Goal: Find specific fact: Find specific fact

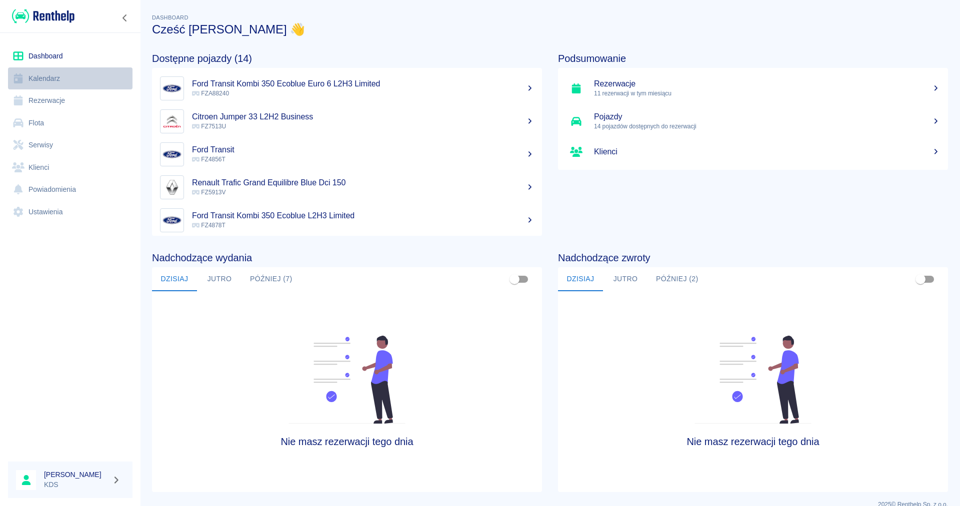
click at [55, 72] on link "Kalendarz" at bounding box center [70, 78] width 124 height 22
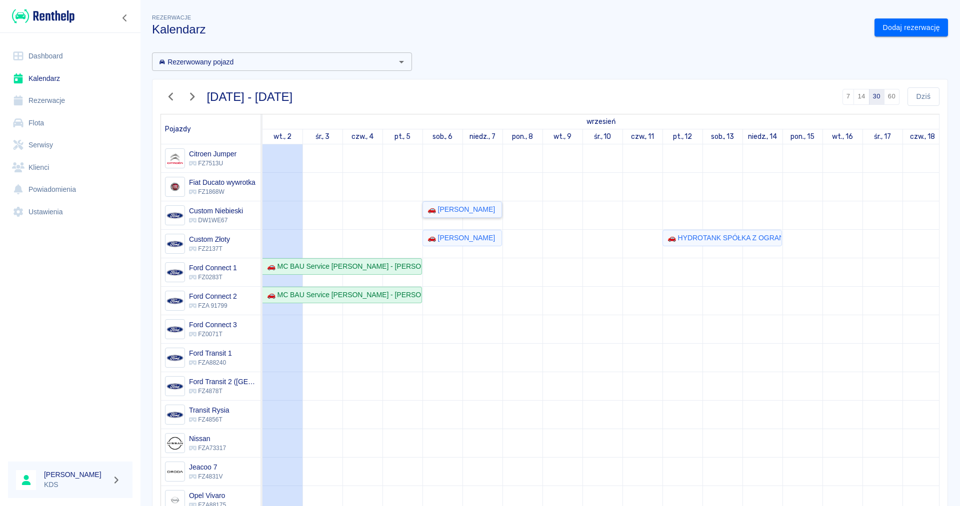
click at [471, 213] on div "🚗 [PERSON_NAME]" at bounding box center [458, 209] width 71 height 10
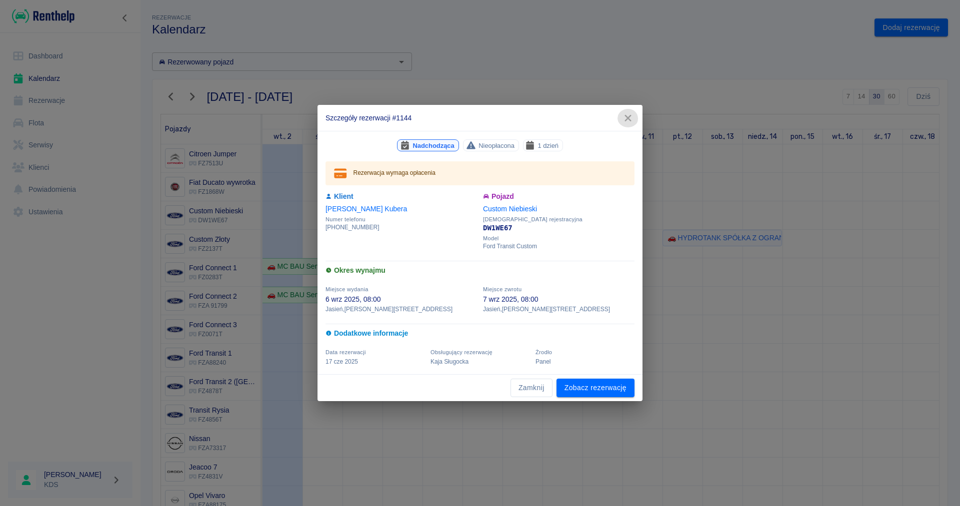
click at [630, 117] on icon "button" at bounding box center [627, 118] width 13 height 10
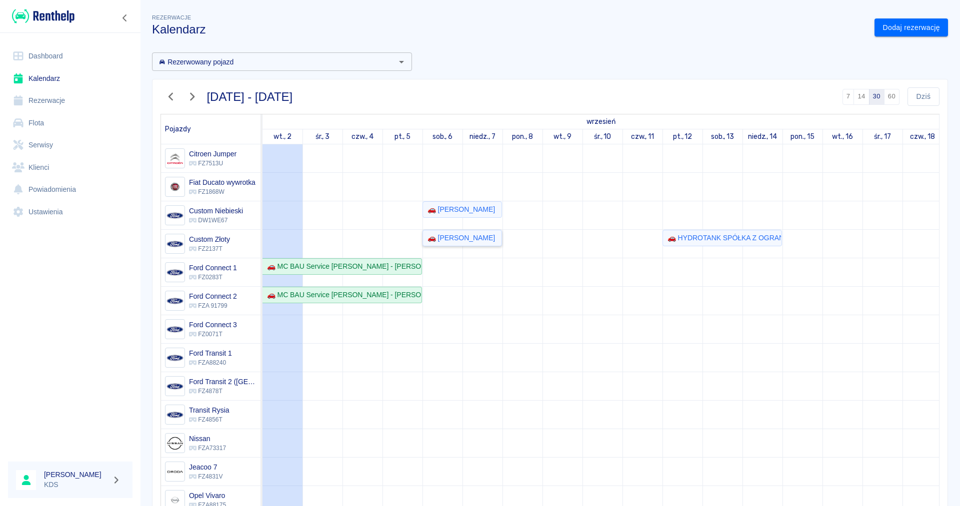
click at [460, 241] on div "🚗 [PERSON_NAME]" at bounding box center [458, 238] width 71 height 10
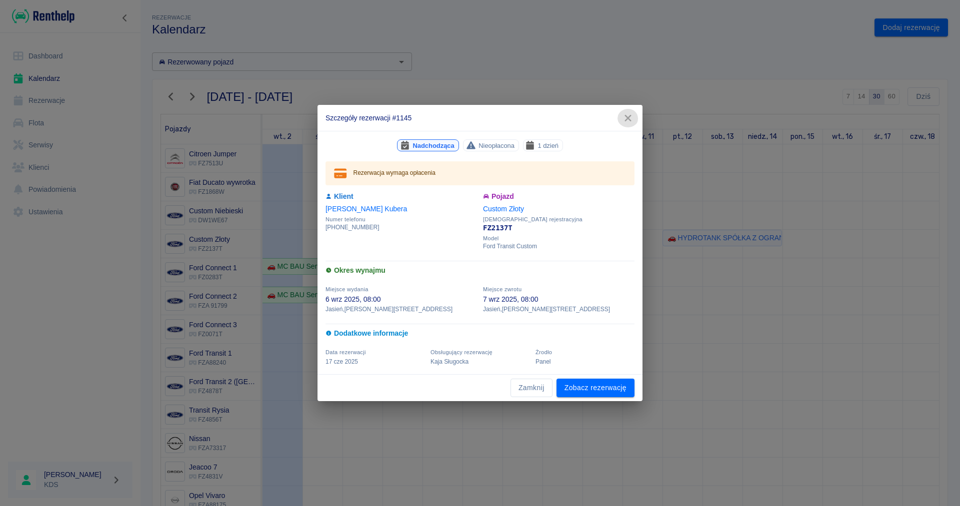
click at [629, 117] on icon "button" at bounding box center [627, 118] width 6 height 6
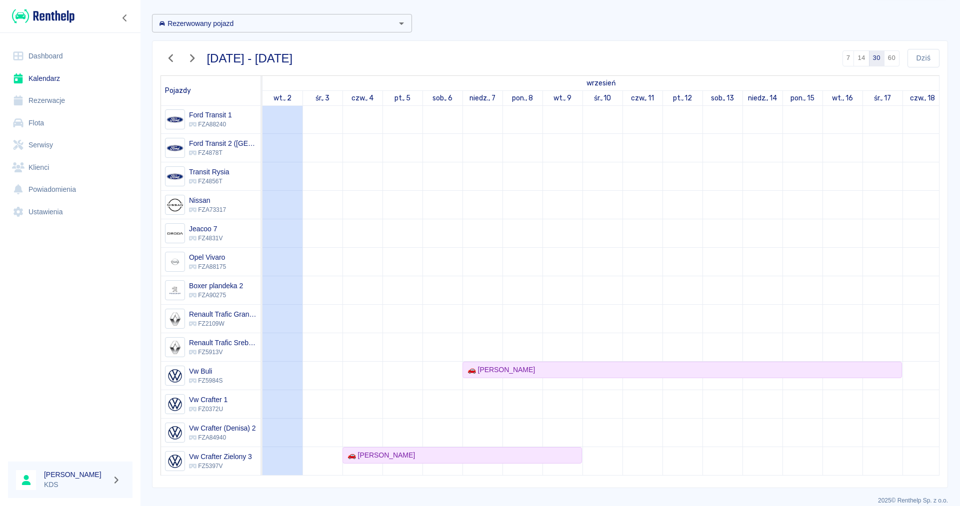
scroll to position [49, 0]
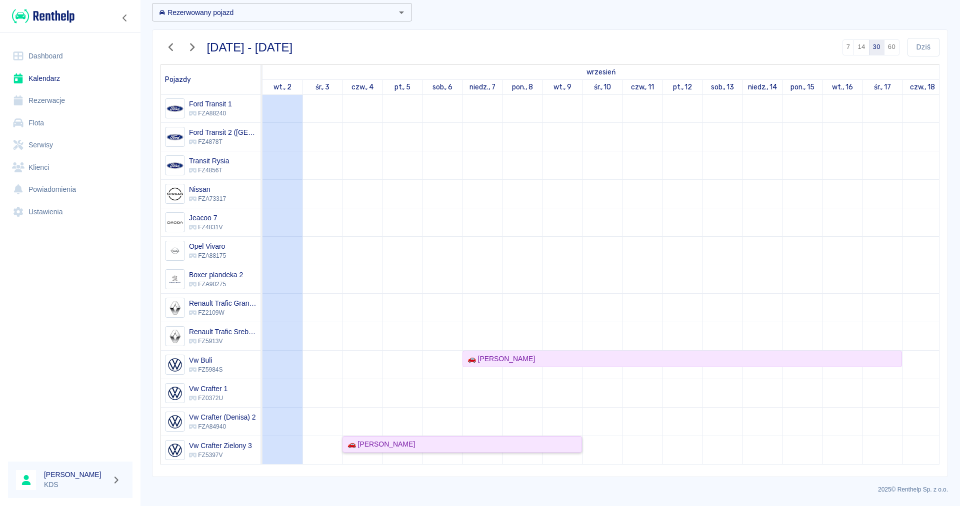
click at [522, 447] on div "🚗 [PERSON_NAME]" at bounding box center [461, 444] width 237 height 10
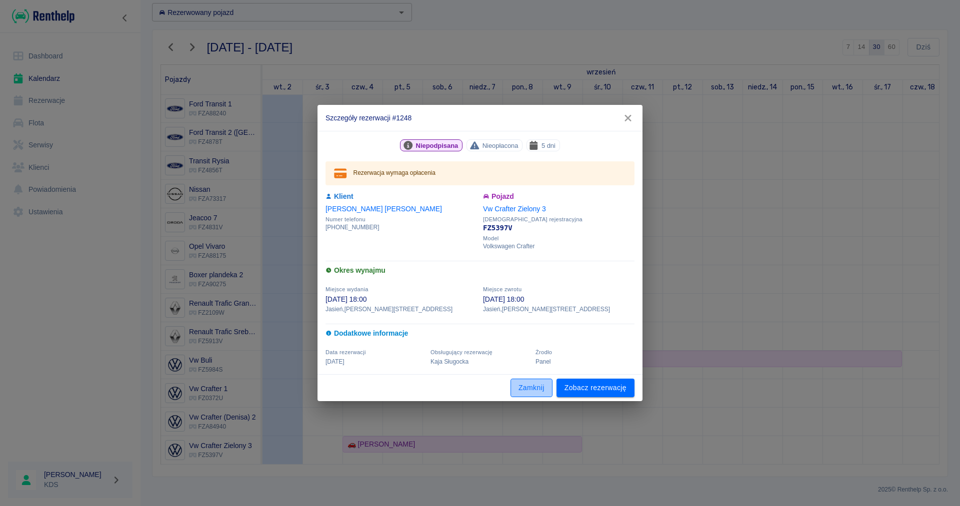
click at [536, 388] on button "Zamknij" at bounding box center [531, 388] width 42 height 18
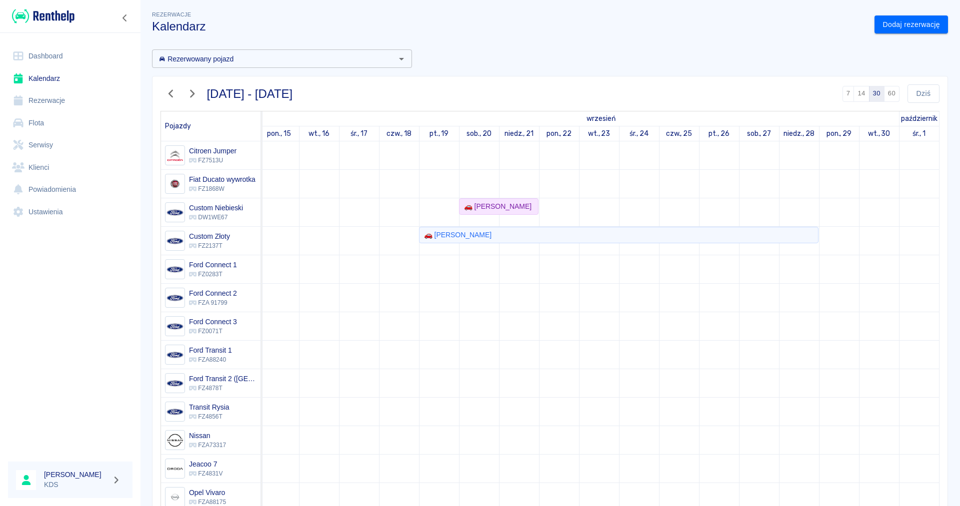
scroll to position [0, 0]
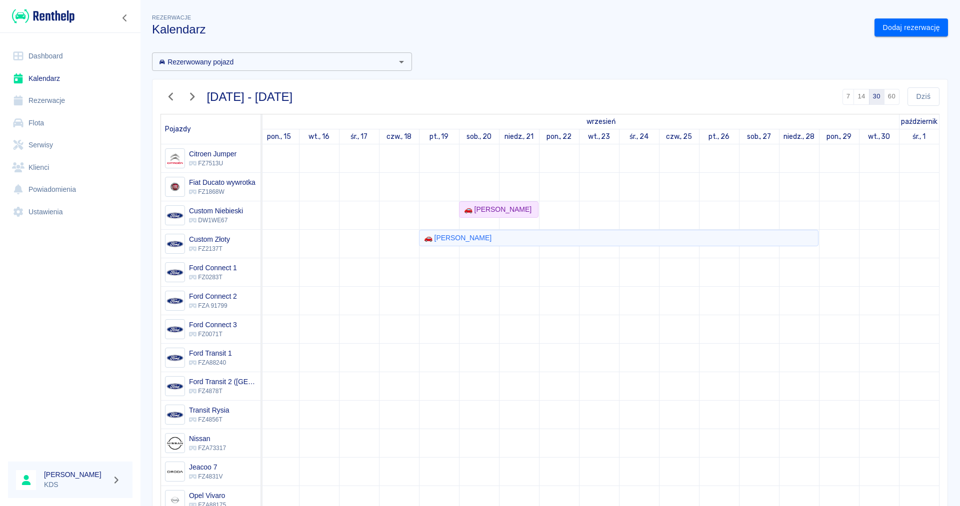
click at [195, 97] on icon "button" at bounding box center [191, 96] width 13 height 10
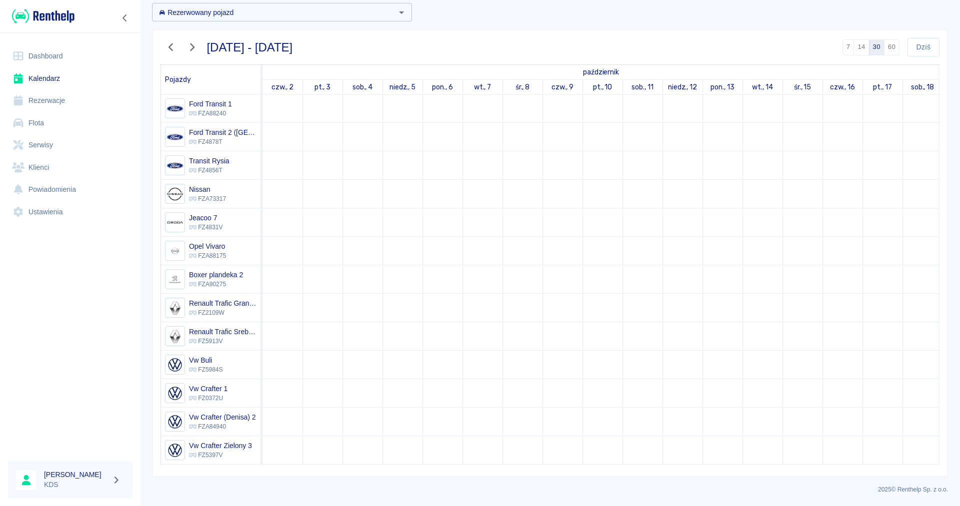
drag, startPoint x: 769, startPoint y: 410, endPoint x: 808, endPoint y: 377, distance: 51.0
click at [814, 406] on tr at bounding box center [861, 179] width 1199 height 569
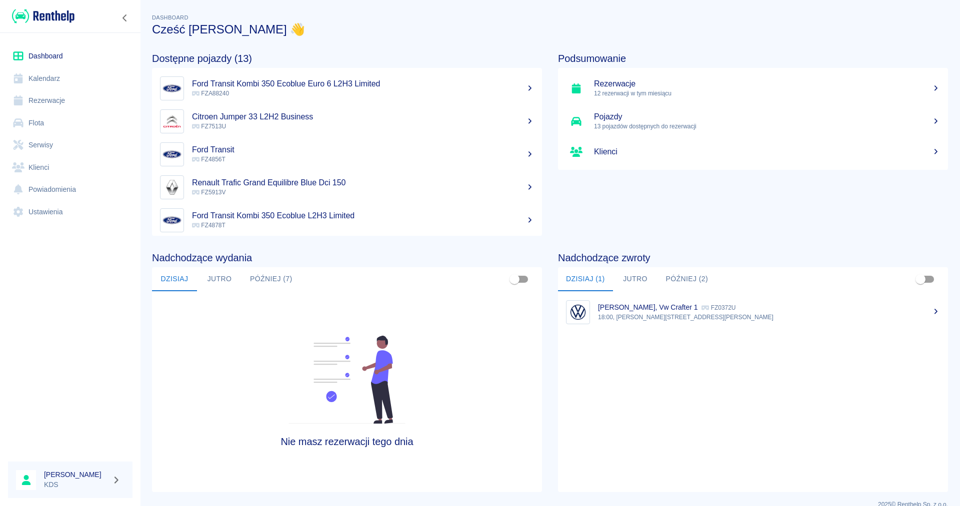
click at [63, 78] on link "Kalendarz" at bounding box center [70, 78] width 124 height 22
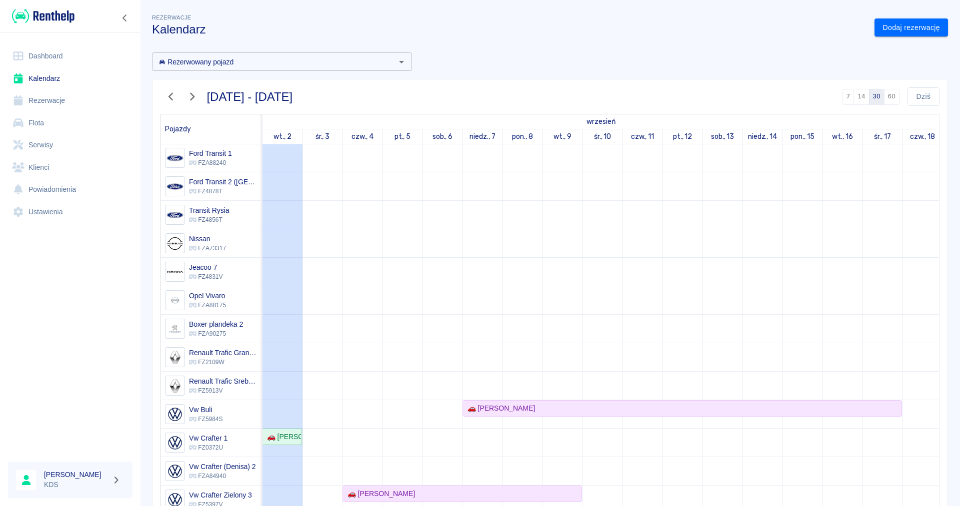
scroll to position [49, 0]
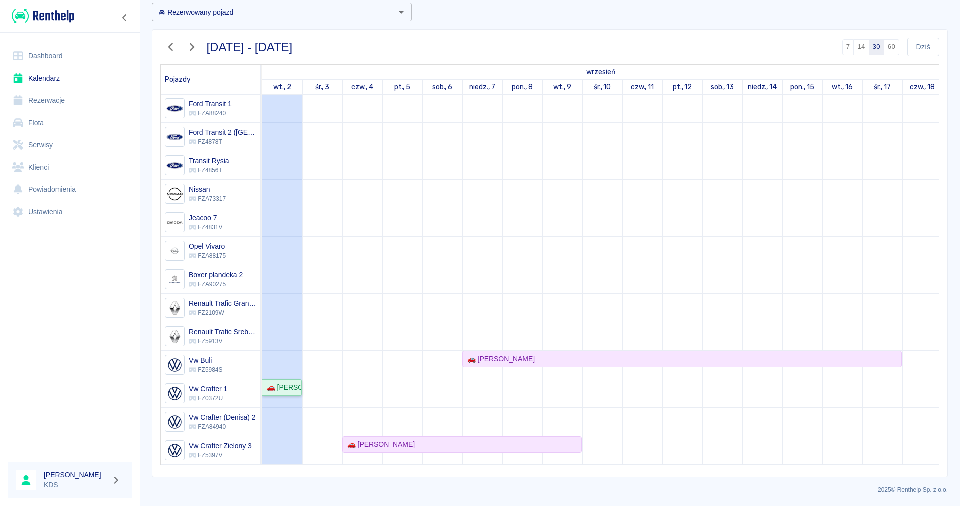
click at [285, 388] on div "🚗 Dawid Jarowicz" at bounding box center [282, 387] width 38 height 10
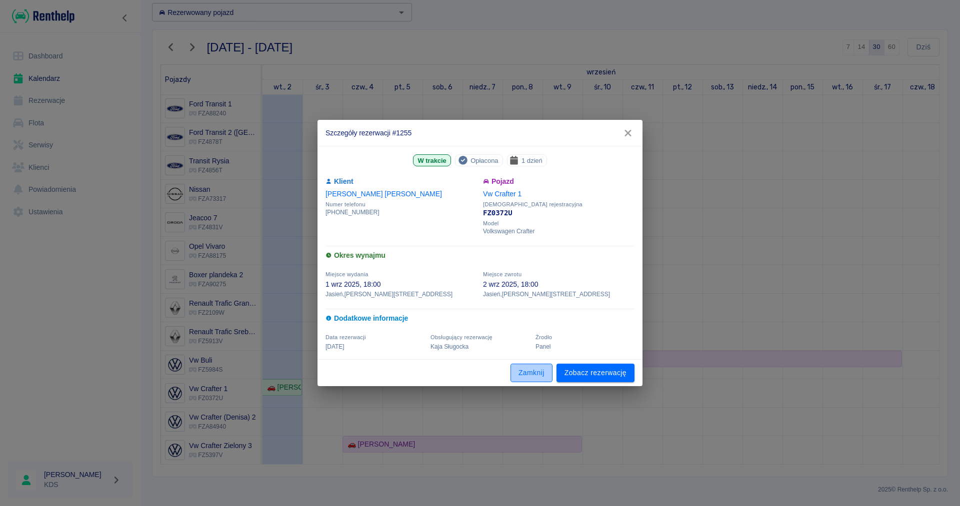
click at [530, 376] on button "Zamknij" at bounding box center [531, 373] width 42 height 18
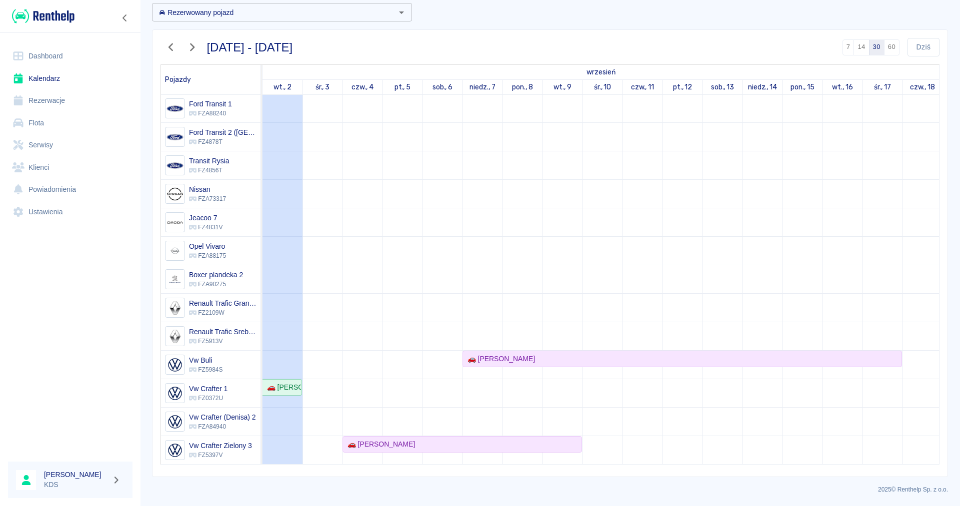
click at [47, 162] on link "Klienci" at bounding box center [70, 167] width 124 height 22
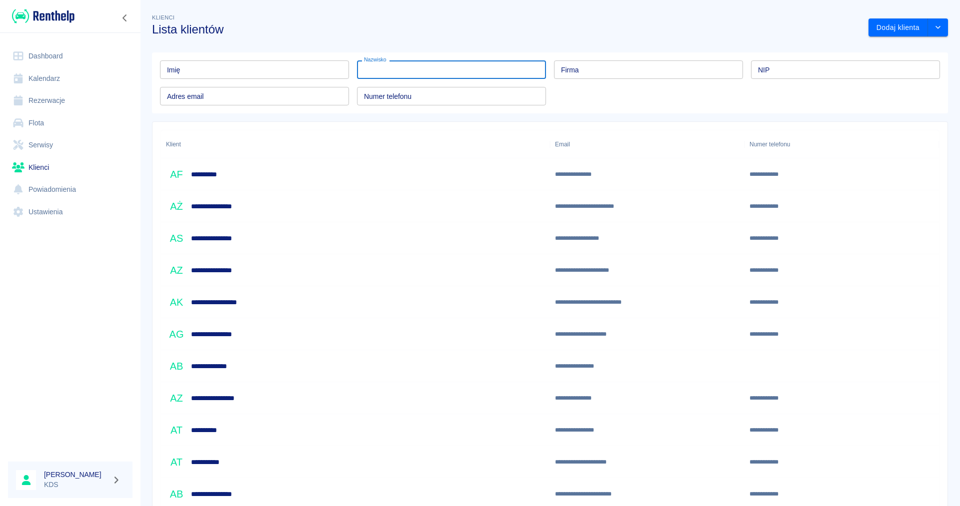
click at [475, 67] on input "Nazwisko" at bounding box center [451, 69] width 189 height 18
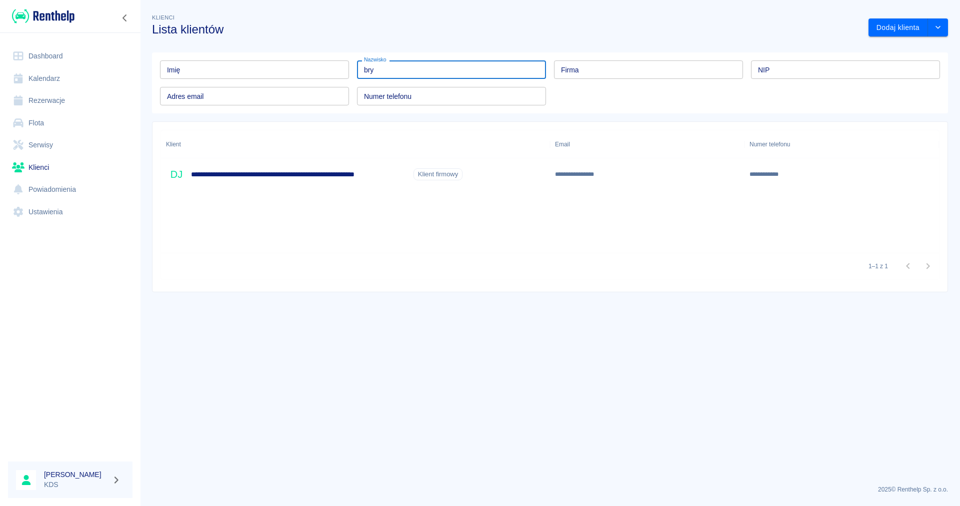
type input "bry"
click at [312, 175] on h6 "**********" at bounding box center [300, 174] width 218 height 10
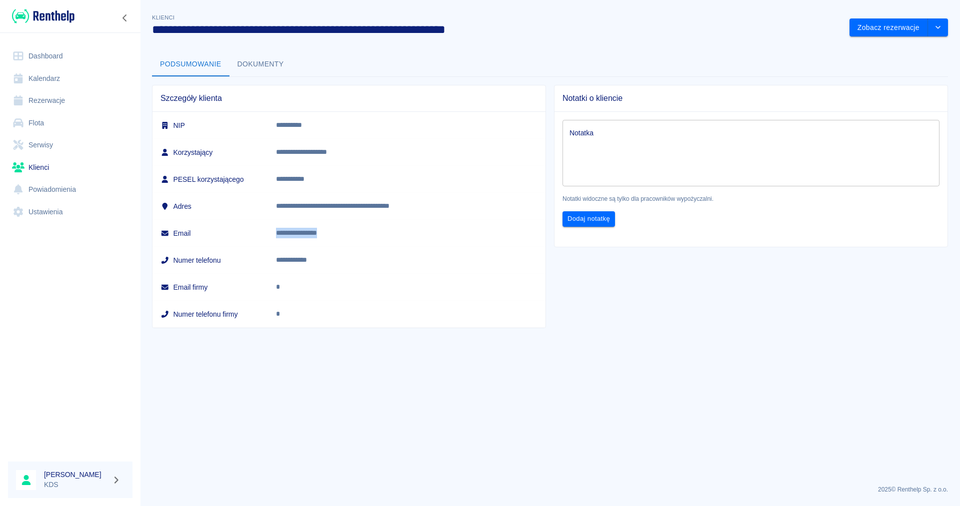
drag, startPoint x: 376, startPoint y: 234, endPoint x: 316, endPoint y: 235, distance: 60.0
click at [316, 235] on p "**********" at bounding box center [387, 233] width 223 height 10
copy p "**********"
